Goal: Navigation & Orientation: Find specific page/section

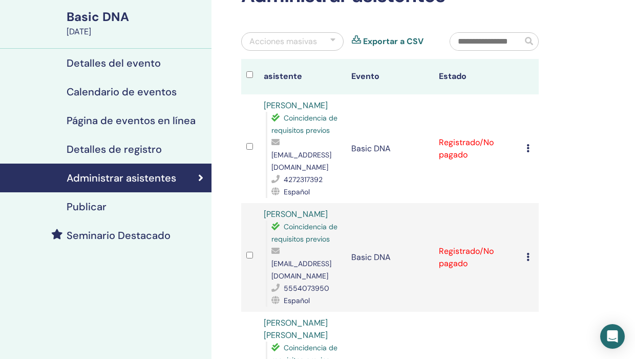
scroll to position [74, 0]
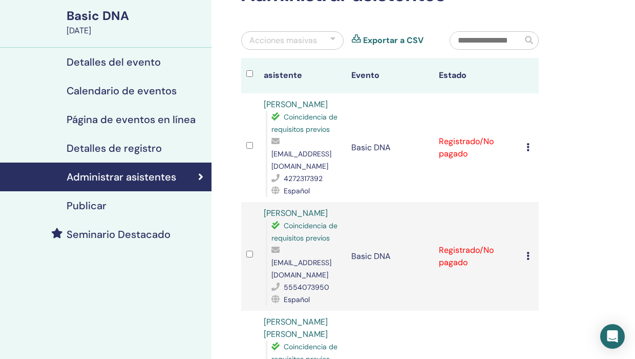
click at [94, 60] on h4 "Detalles del evento" at bounding box center [114, 62] width 94 height 12
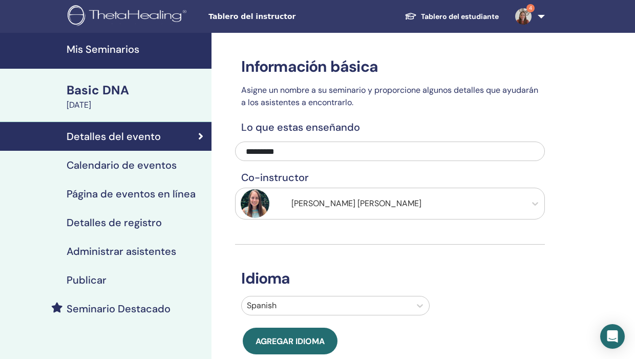
click at [127, 227] on h4 "Detalles de registro" at bounding box center [114, 222] width 95 height 12
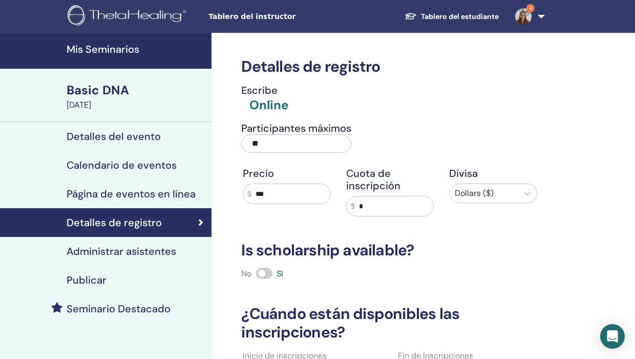
click at [115, 134] on h4 "Detalles del evento" at bounding box center [114, 136] width 94 height 12
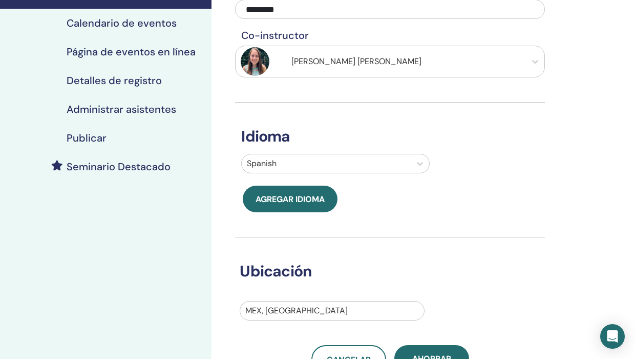
scroll to position [124, 0]
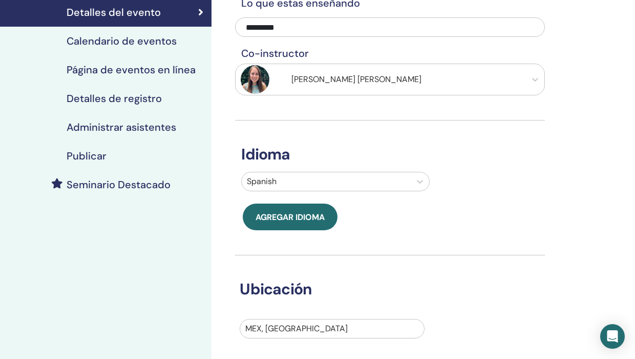
click at [142, 135] on link "Administrar asistentes" at bounding box center [106, 127] width 212 height 29
